Goal: Information Seeking & Learning: Learn about a topic

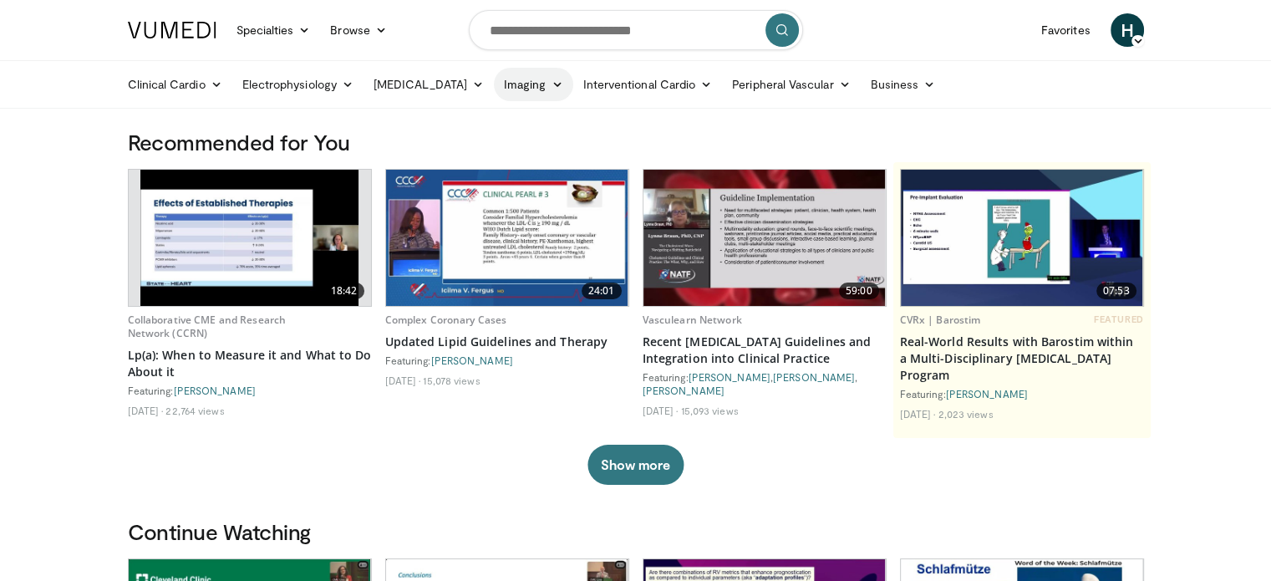
click at [551, 86] on icon at bounding box center [557, 85] width 12 height 12
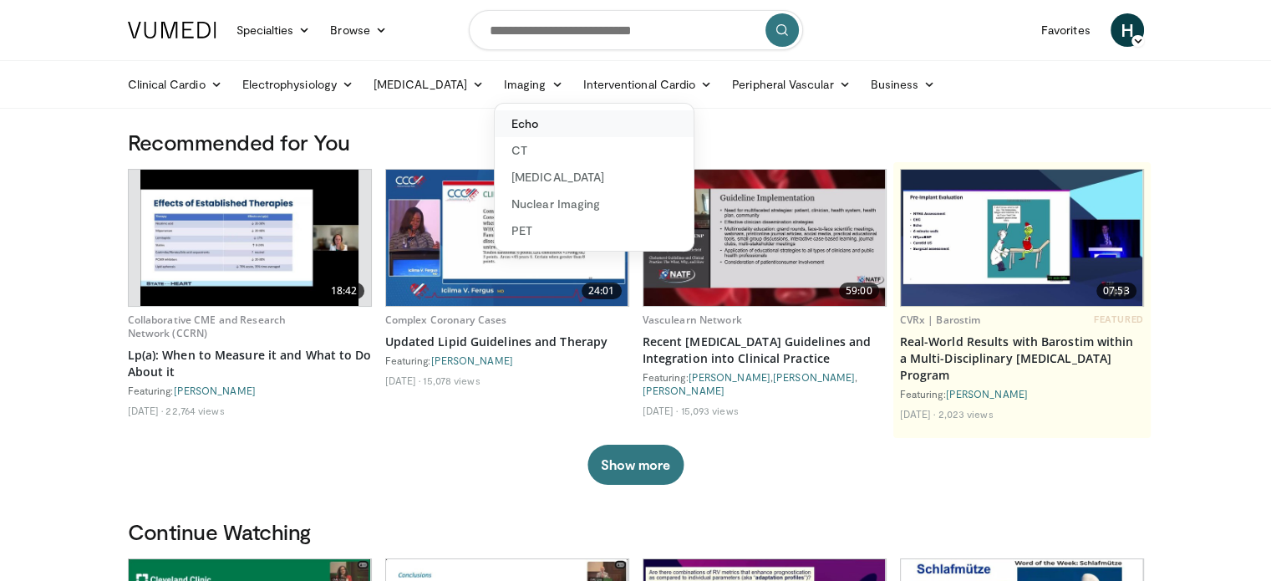
click at [509, 121] on link "Echo" at bounding box center [594, 123] width 199 height 27
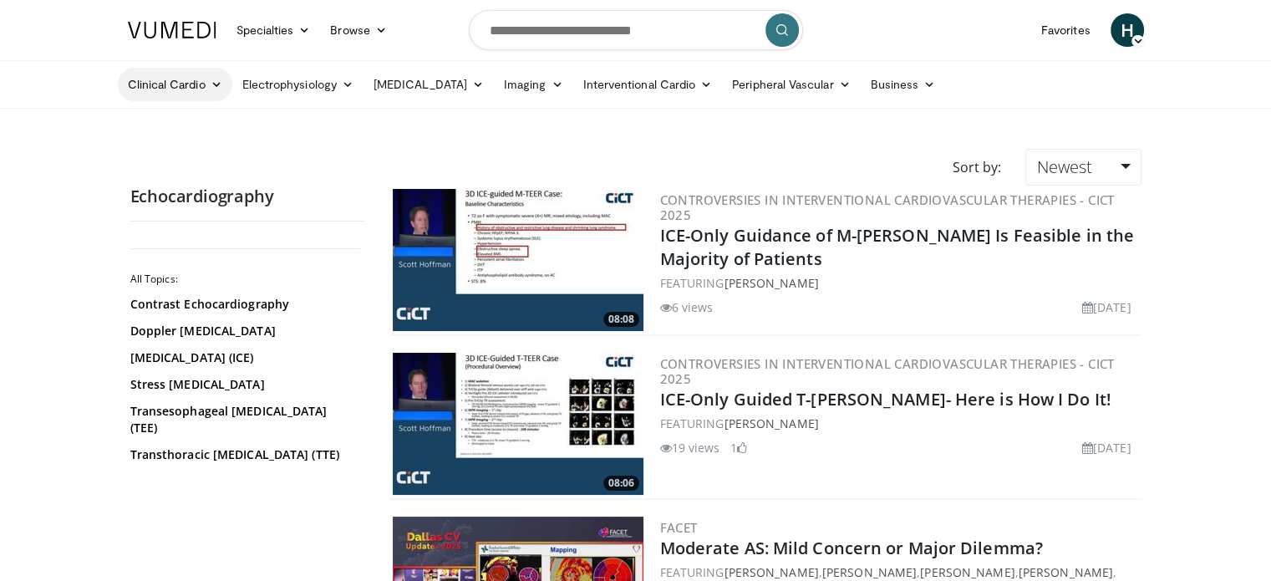
click at [214, 84] on icon at bounding box center [217, 85] width 12 height 12
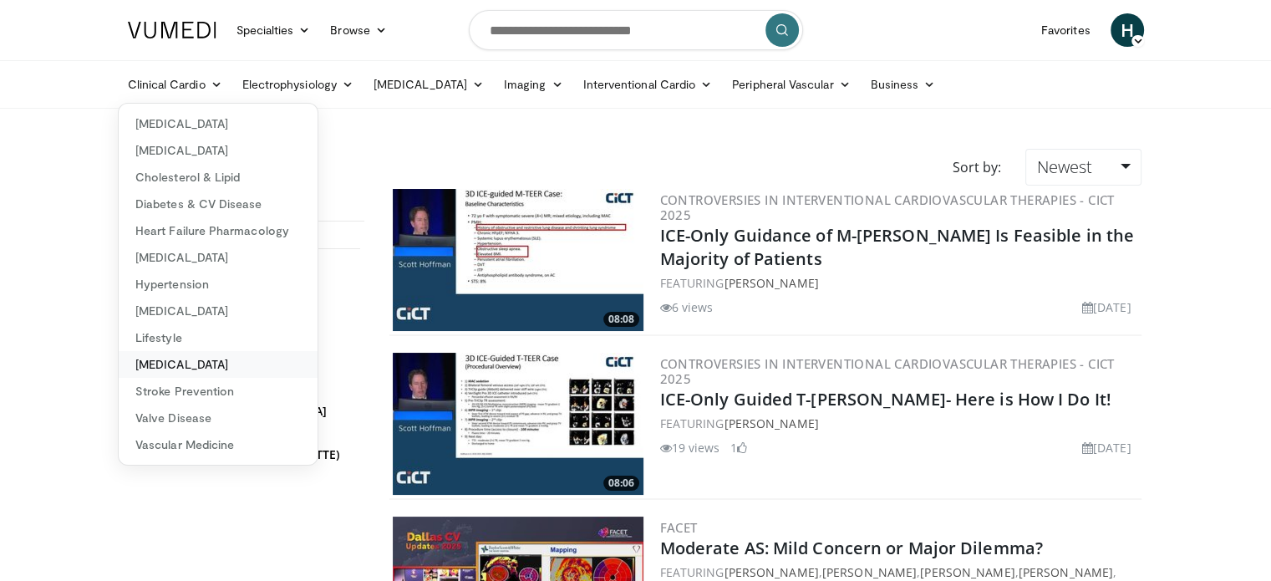
click at [265, 365] on link "[MEDICAL_DATA]" at bounding box center [218, 364] width 199 height 27
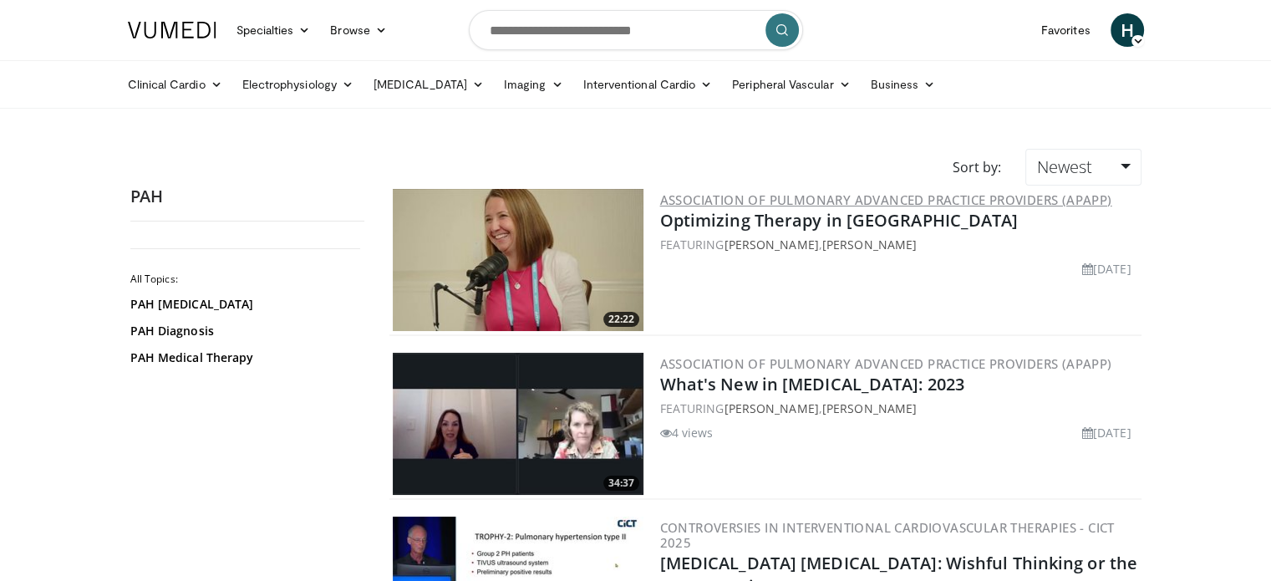
click at [1039, 200] on link "Association of Pulmonary Advanced Practice Providers (APAPP)" at bounding box center [886, 199] width 452 height 17
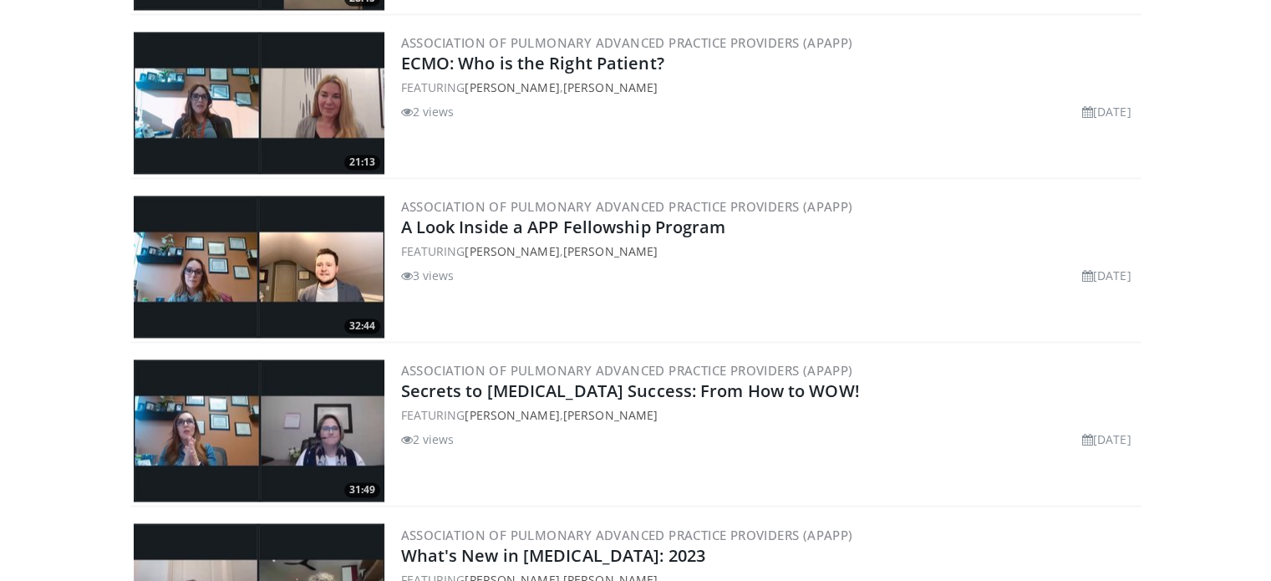
scroll to position [2738, 0]
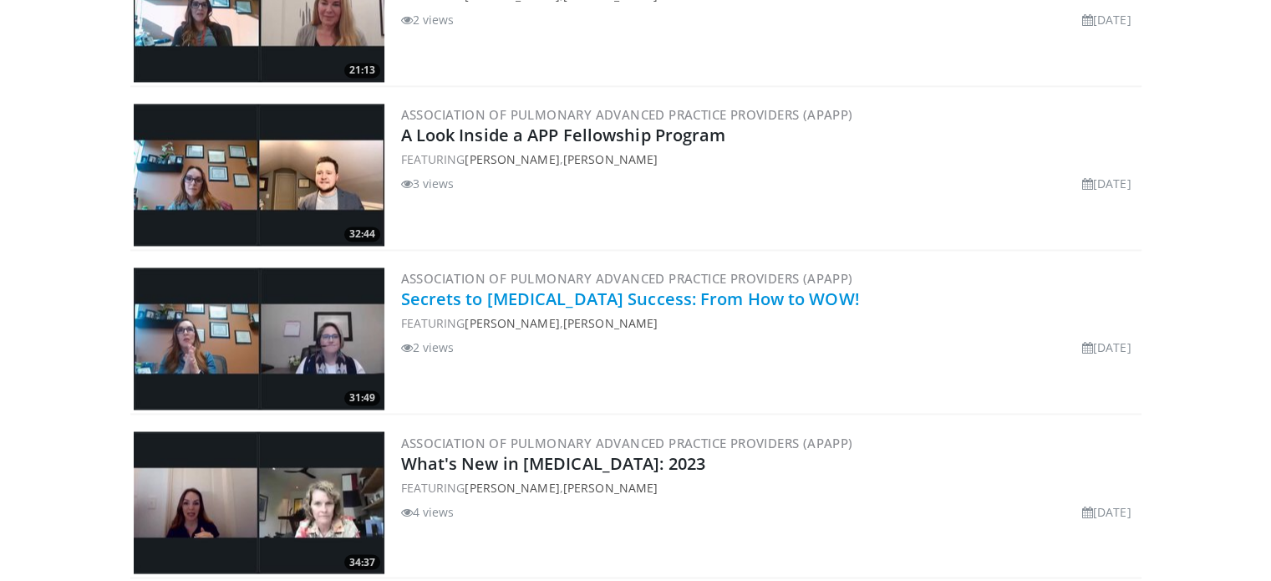
click at [746, 293] on link "Secrets to CPAP Success: From How to WOW!" at bounding box center [630, 299] width 459 height 23
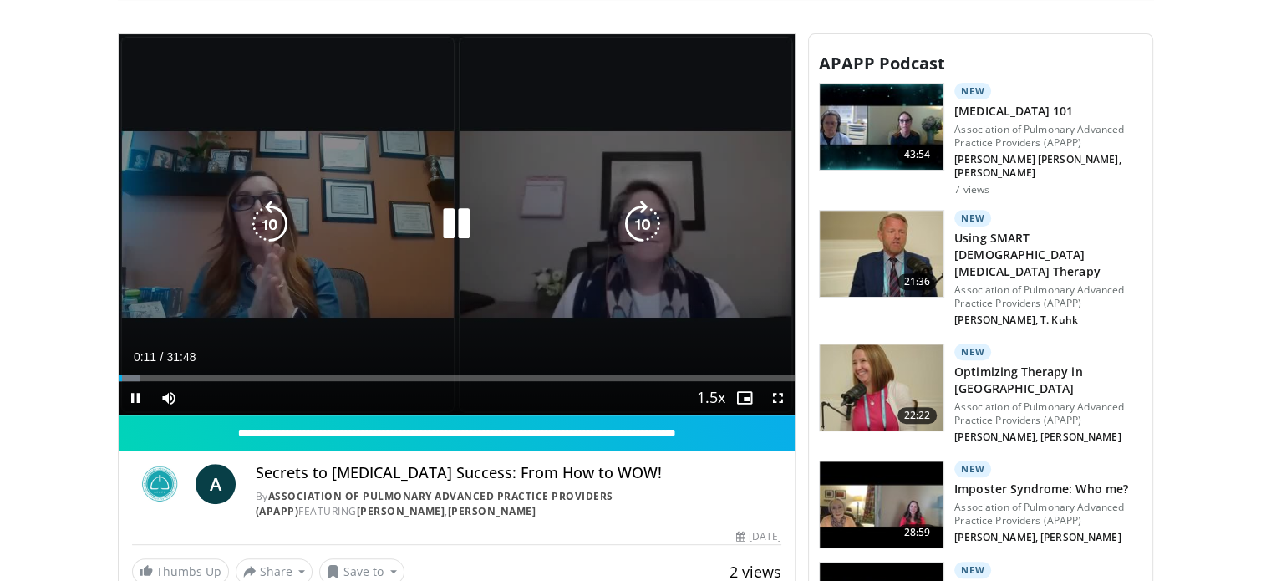
scroll to position [669, 0]
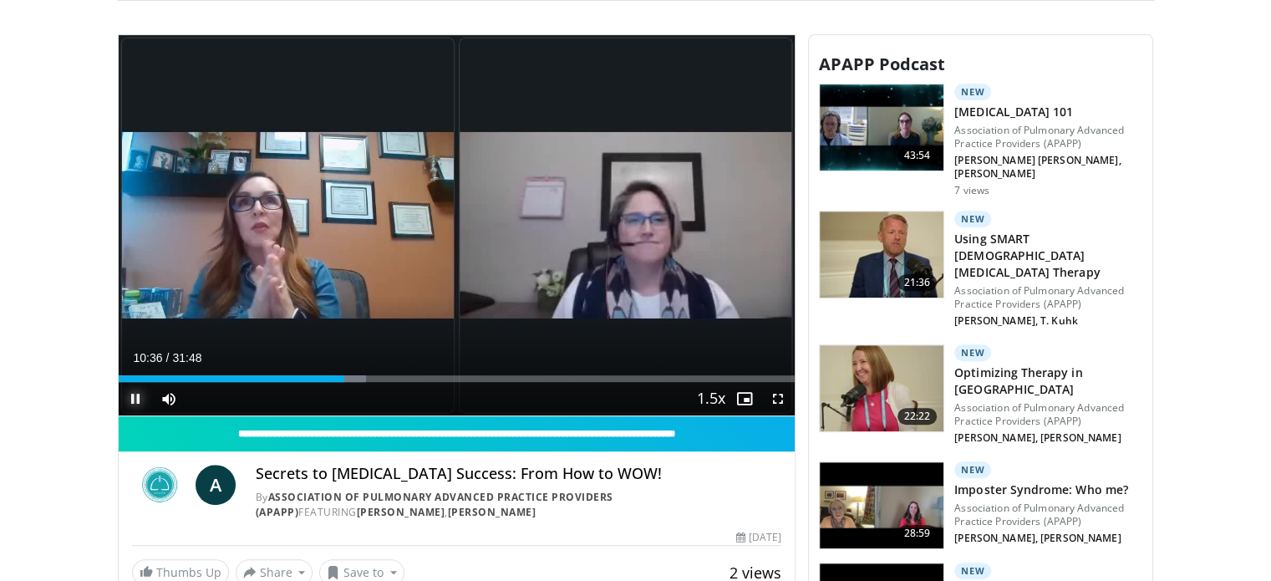
click at [136, 395] on span "Video Player" at bounding box center [135, 398] width 33 height 33
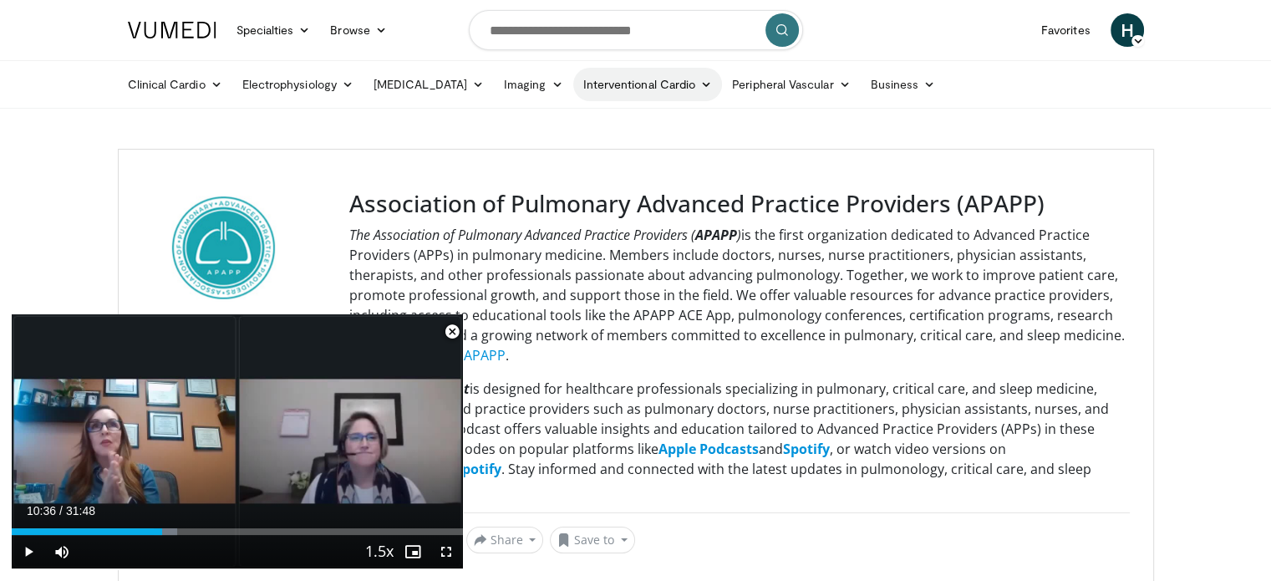
click at [701, 83] on icon at bounding box center [707, 85] width 12 height 12
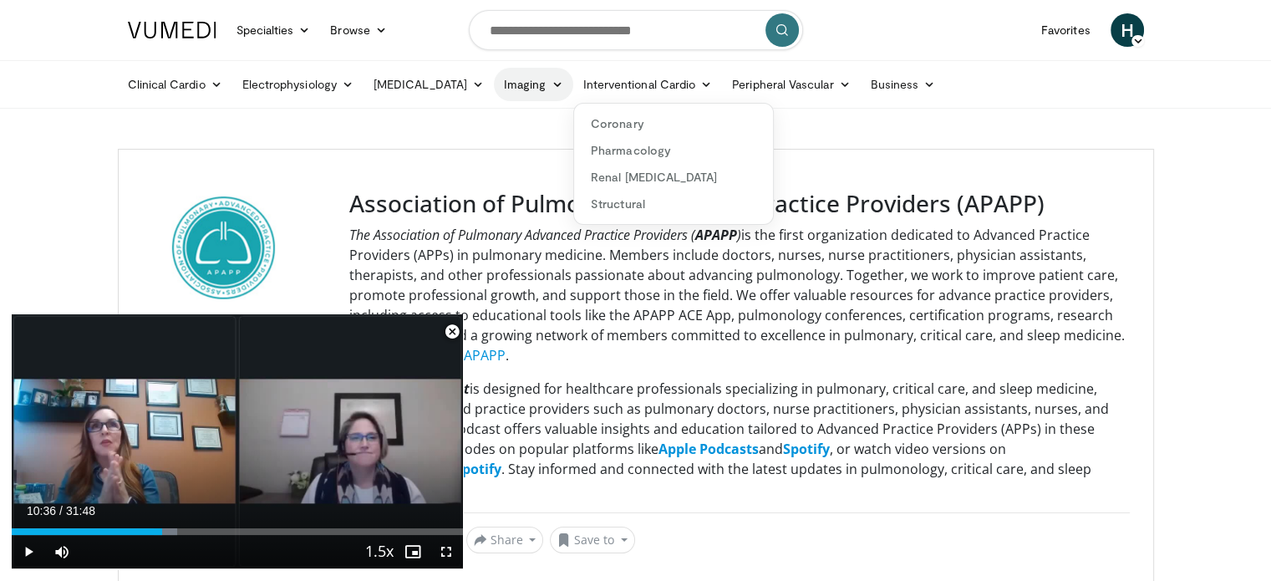
click at [551, 82] on icon at bounding box center [557, 85] width 12 height 12
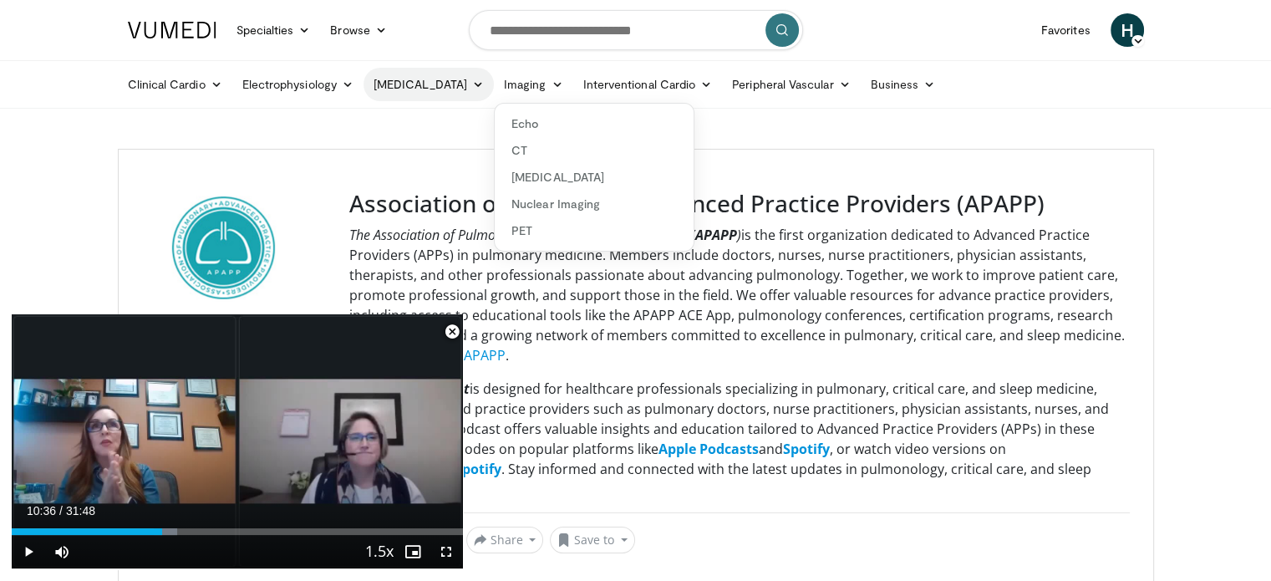
click at [438, 83] on link "[MEDICAL_DATA]" at bounding box center [429, 84] width 130 height 33
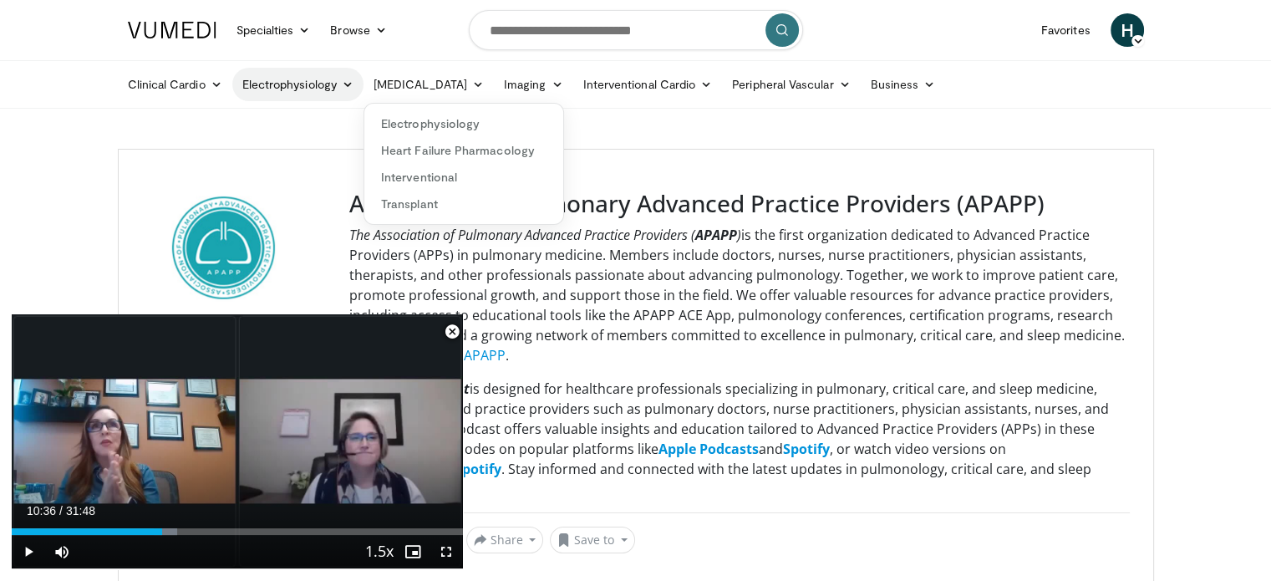
click at [344, 79] on icon at bounding box center [348, 85] width 12 height 12
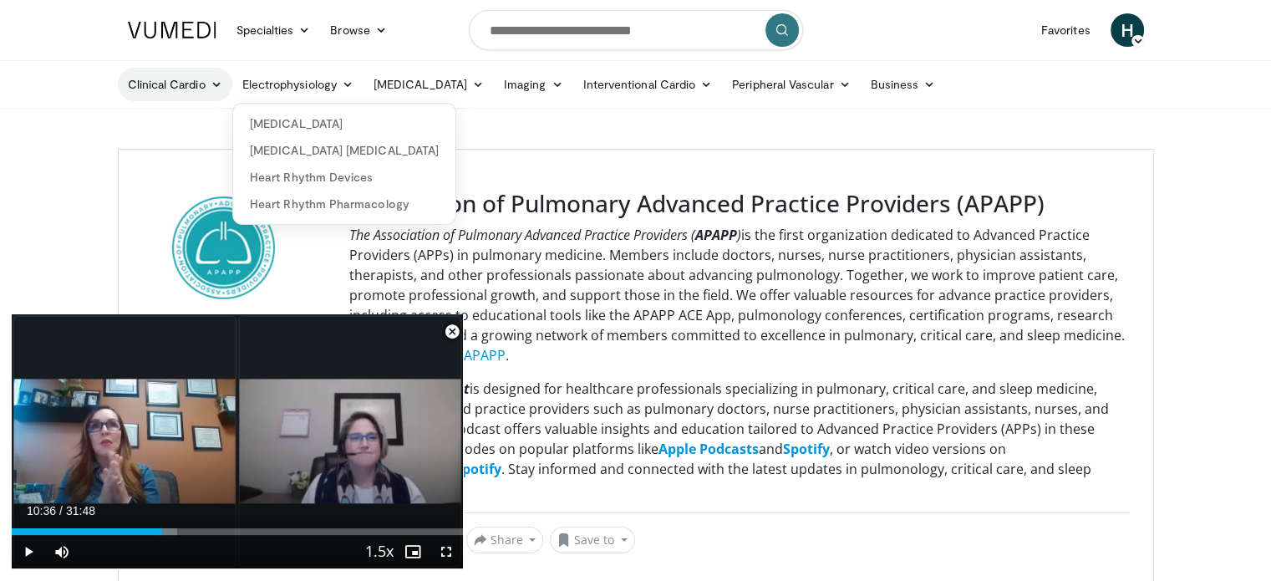
click at [211, 86] on icon at bounding box center [217, 85] width 12 height 12
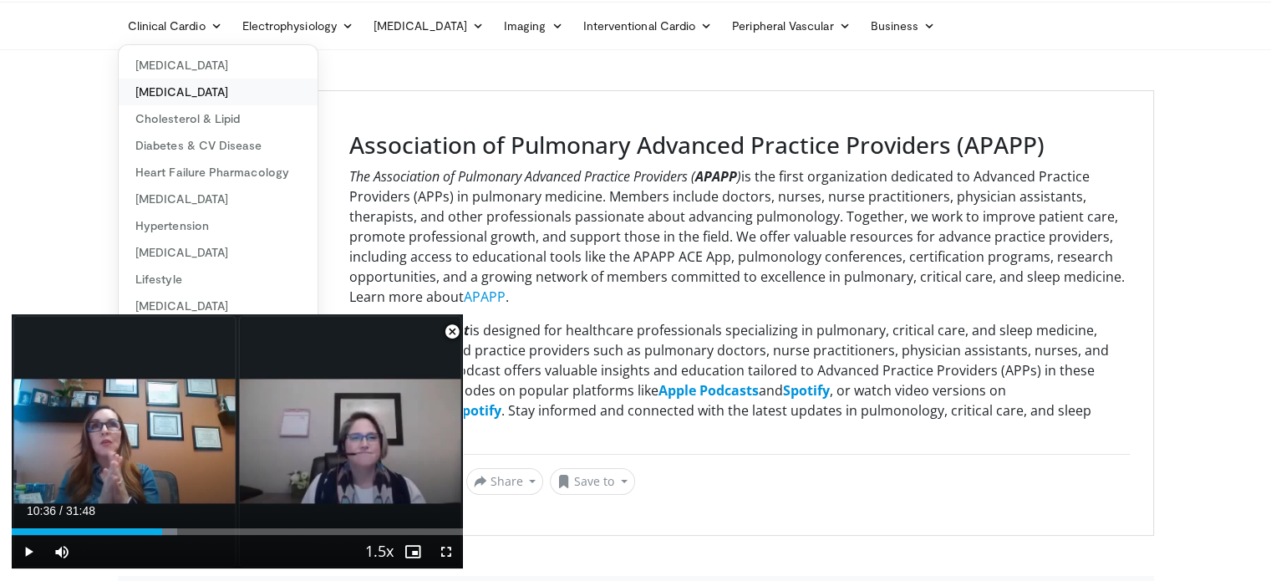
scroll to position [84, 0]
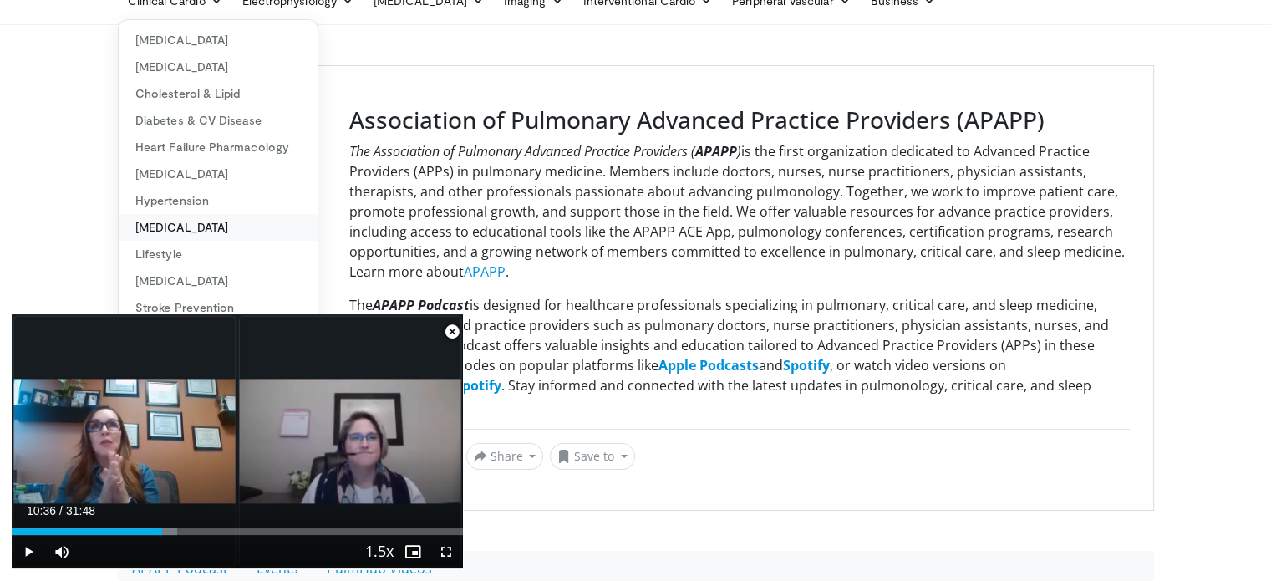
click at [281, 227] on link "[MEDICAL_DATA]" at bounding box center [218, 227] width 199 height 27
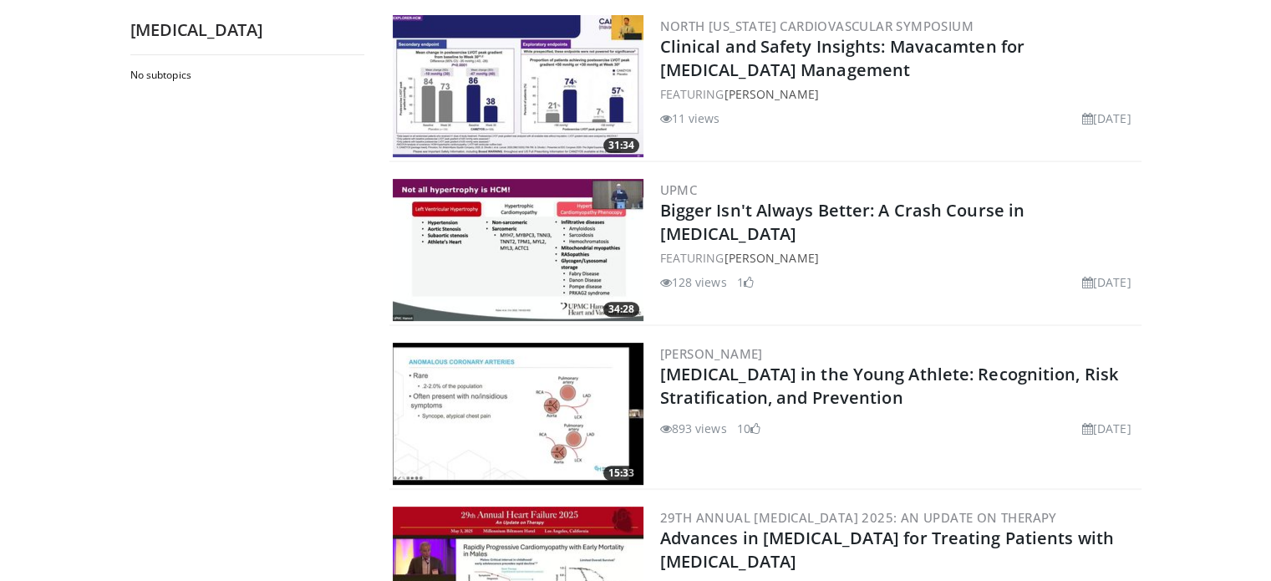
scroll to position [418, 0]
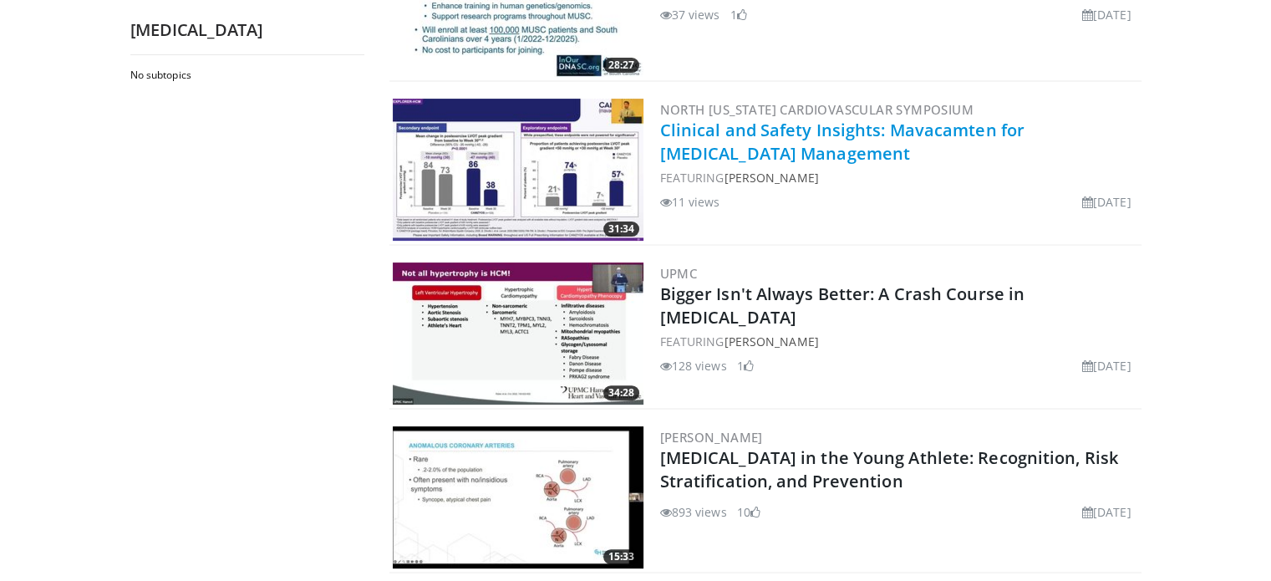
click at [887, 133] on link "Clinical and Safety Insights: Mavacamten for [MEDICAL_DATA] Management" at bounding box center [842, 142] width 364 height 46
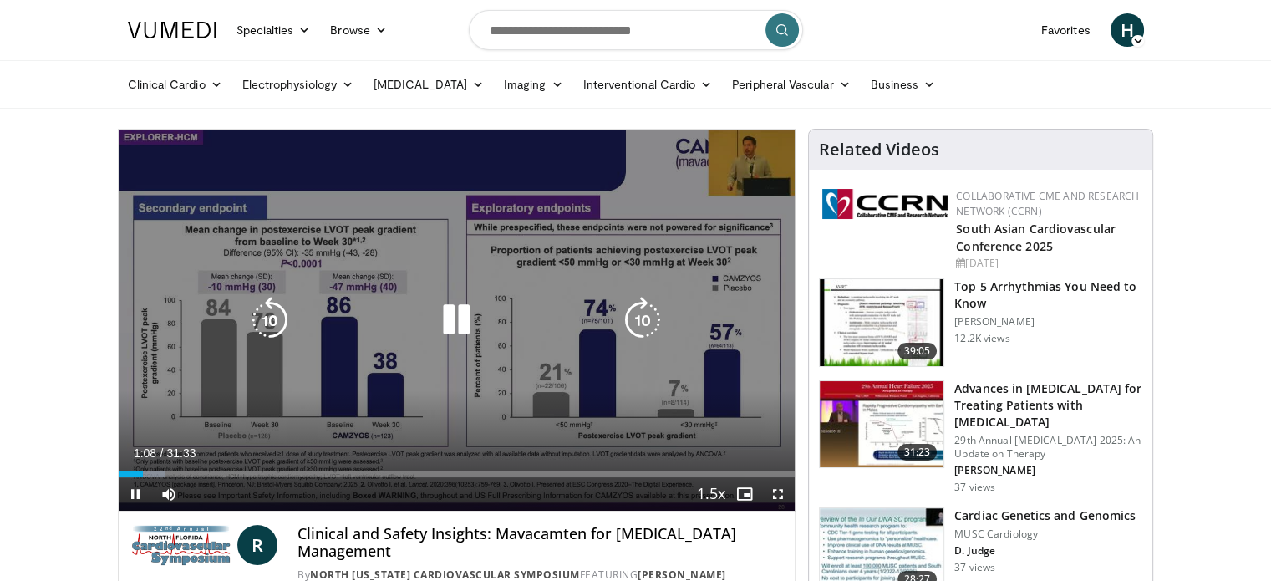
click at [141, 227] on div "10 seconds Tap to unmute" at bounding box center [457, 320] width 677 height 381
